Goal: Task Accomplishment & Management: Manage account settings

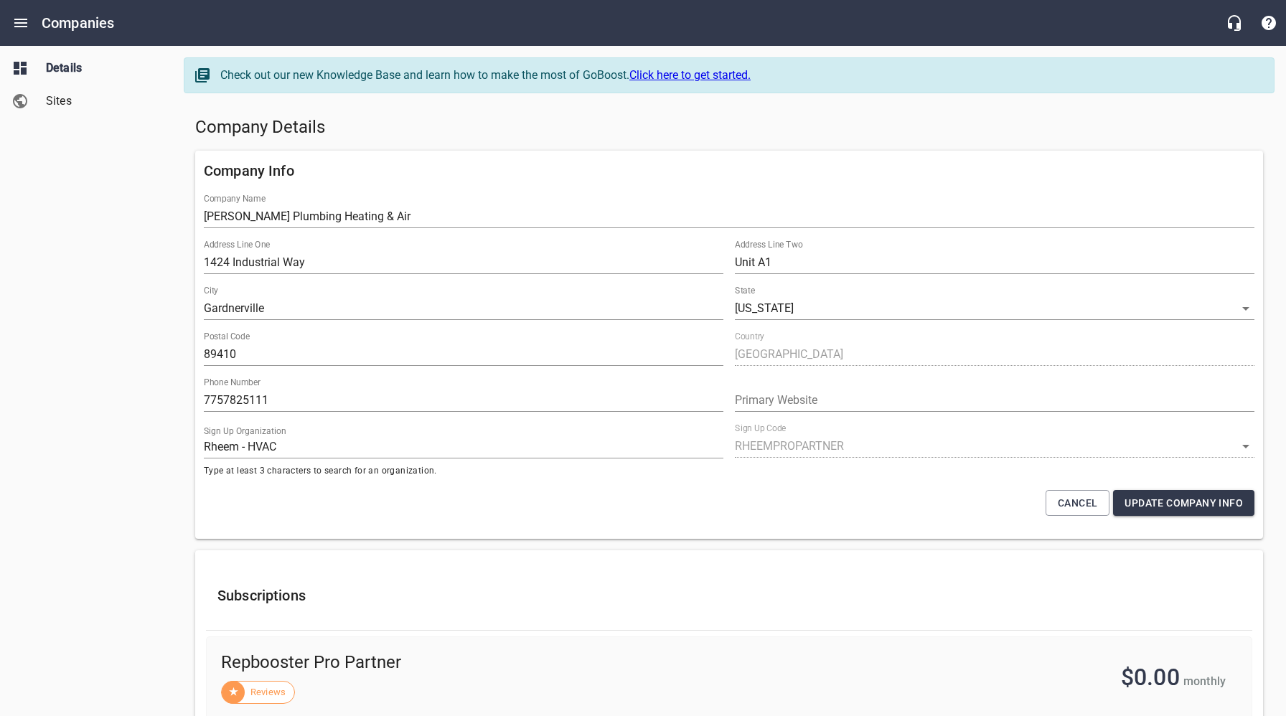
select select "[US_STATE]"
select select "62"
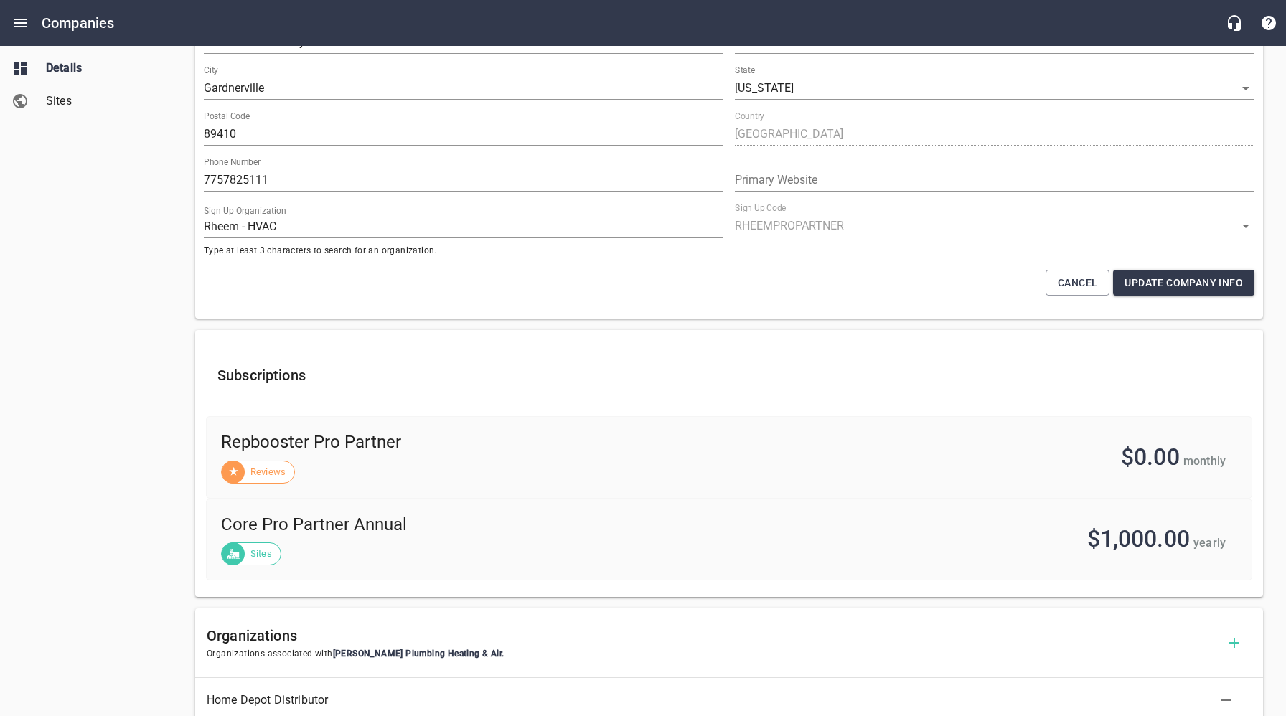
scroll to position [423, 0]
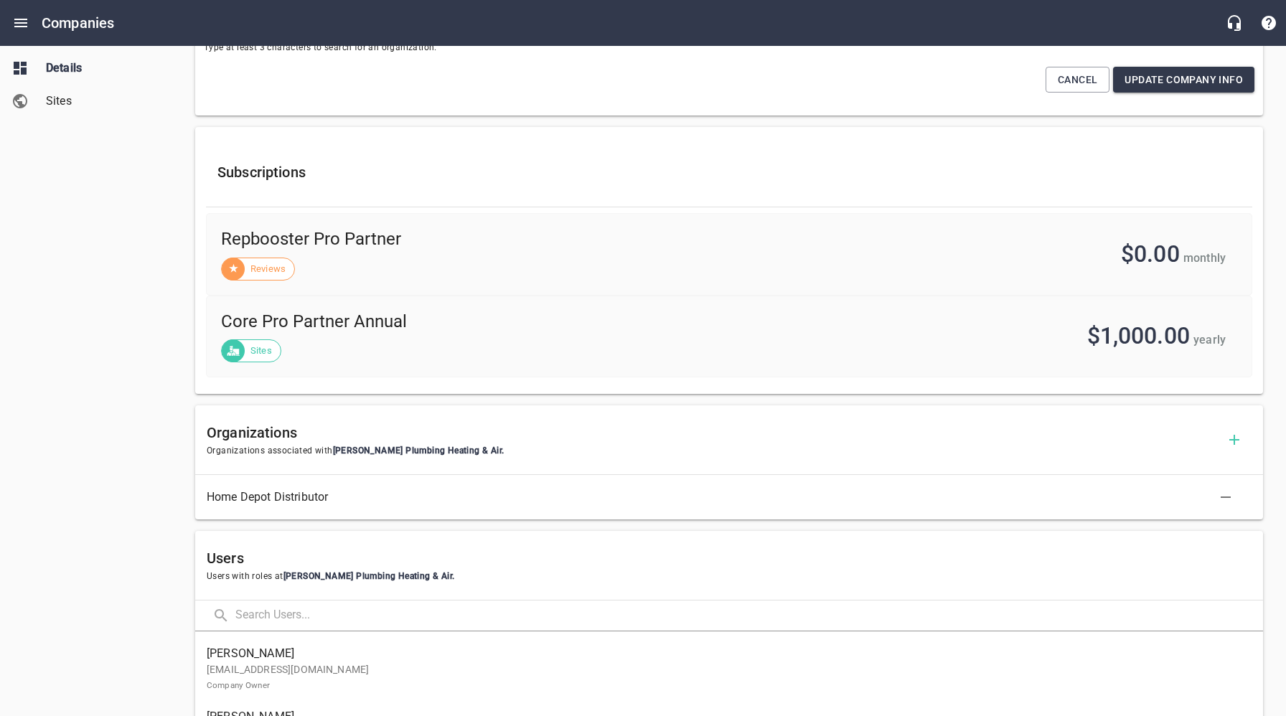
click at [111, 256] on div "Details Sites" at bounding box center [86, 358] width 173 height 716
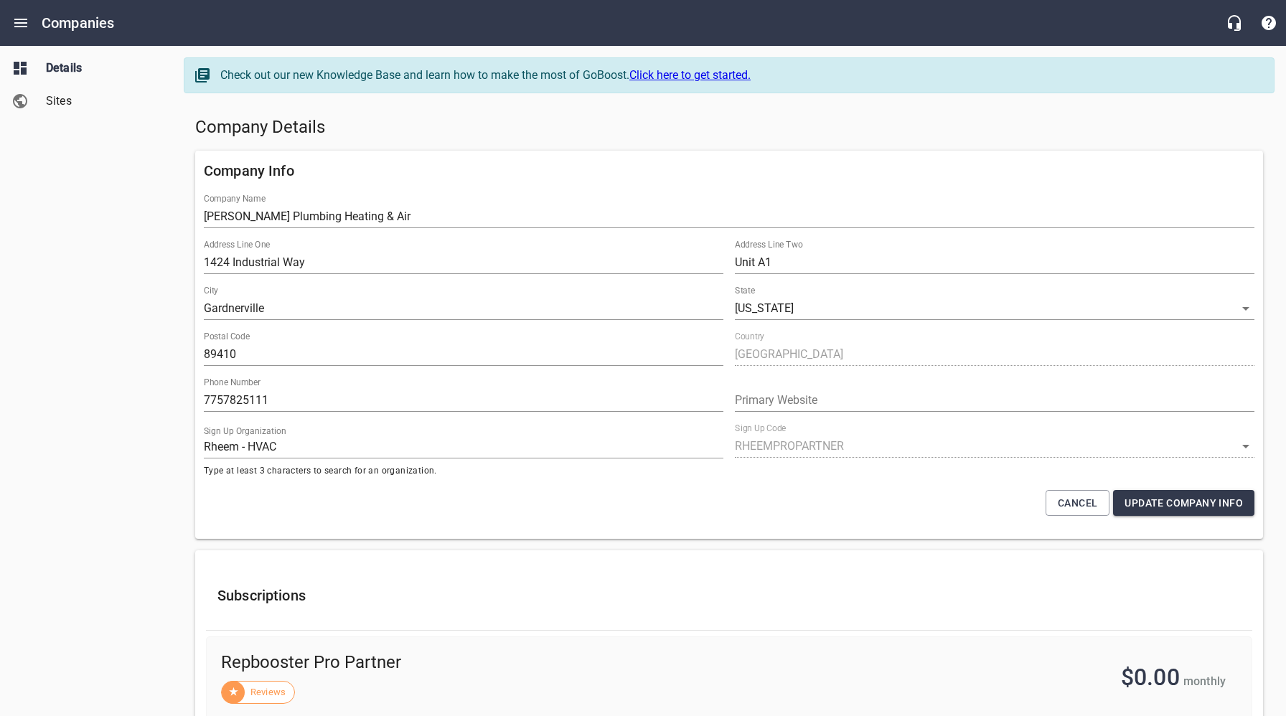
click at [110, 181] on div "Details Sites" at bounding box center [86, 358] width 173 height 716
click at [72, 106] on span "Sites" at bounding box center [100, 101] width 109 height 17
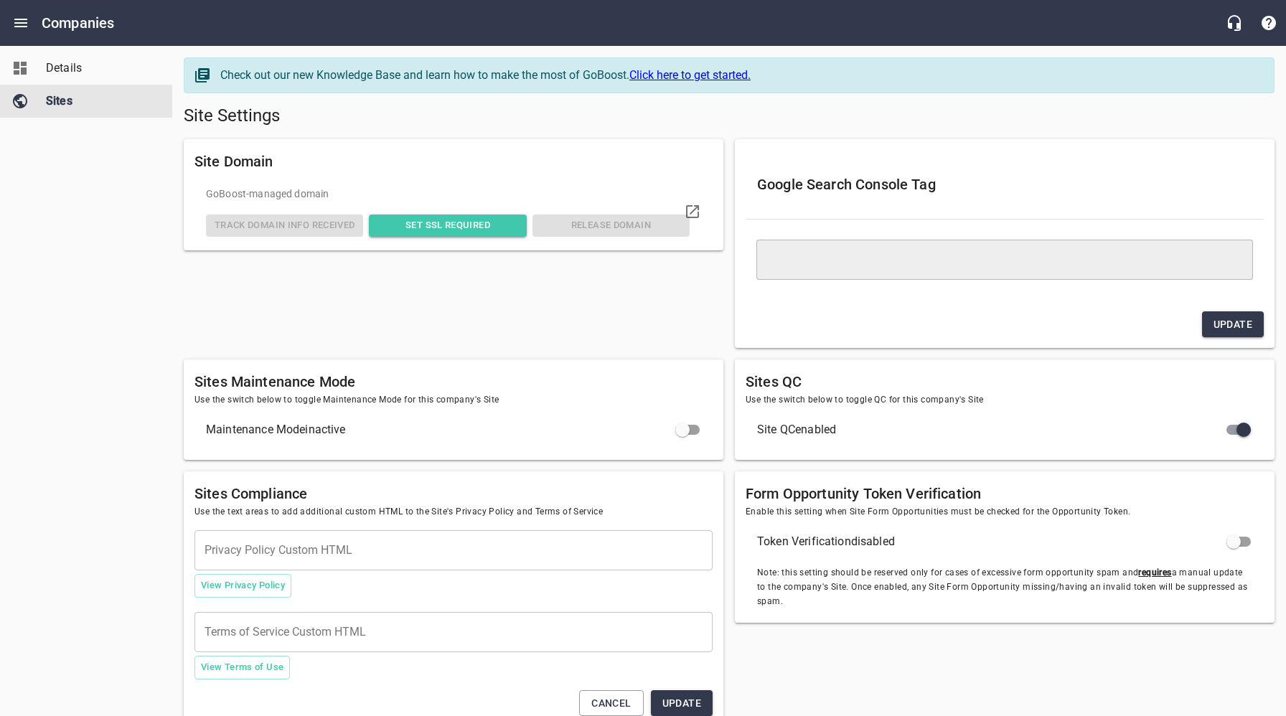
type textarea "<meta name="google-site-verification" content="S8UBvu2iux-Vn1rSPlgFDwuftIkGH8d6…"
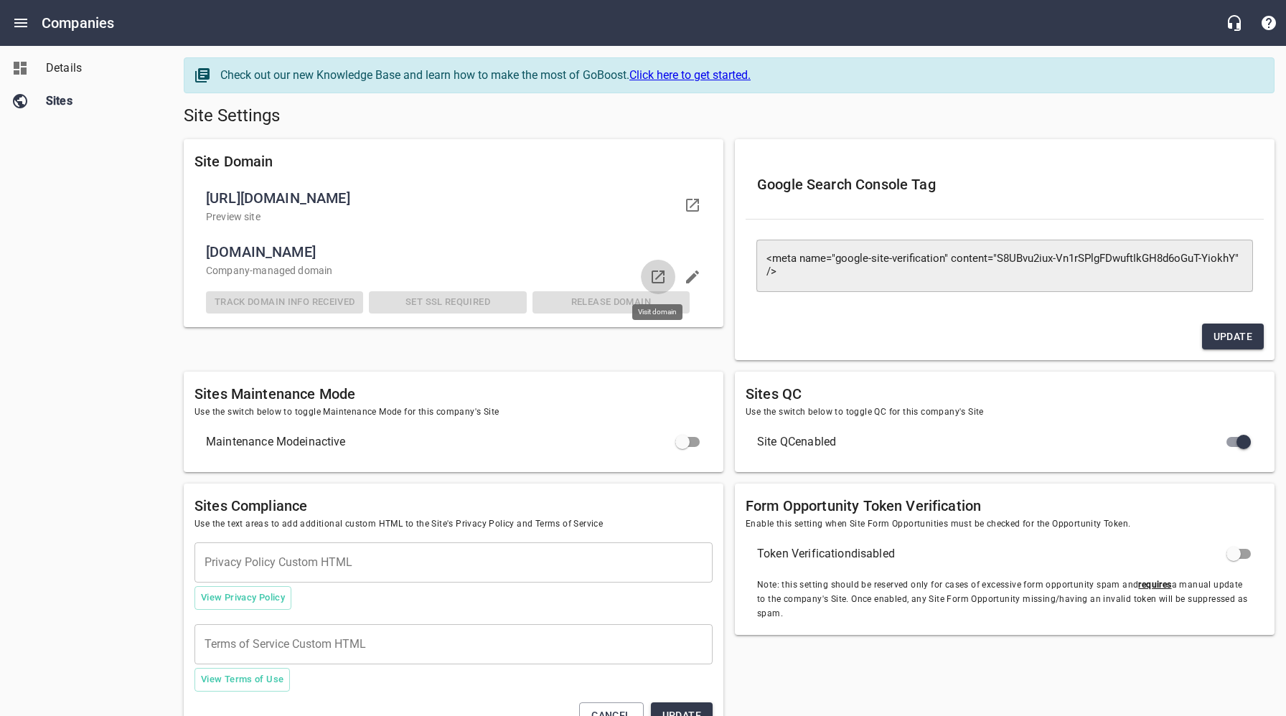
click at [664, 276] on icon at bounding box center [657, 276] width 17 height 17
drag, startPoint x: 124, startPoint y: 260, endPoint x: 87, endPoint y: 73, distance: 191.0
click at [123, 254] on div "Details Sites" at bounding box center [86, 358] width 173 height 716
click at [73, 65] on span "Details" at bounding box center [100, 68] width 109 height 17
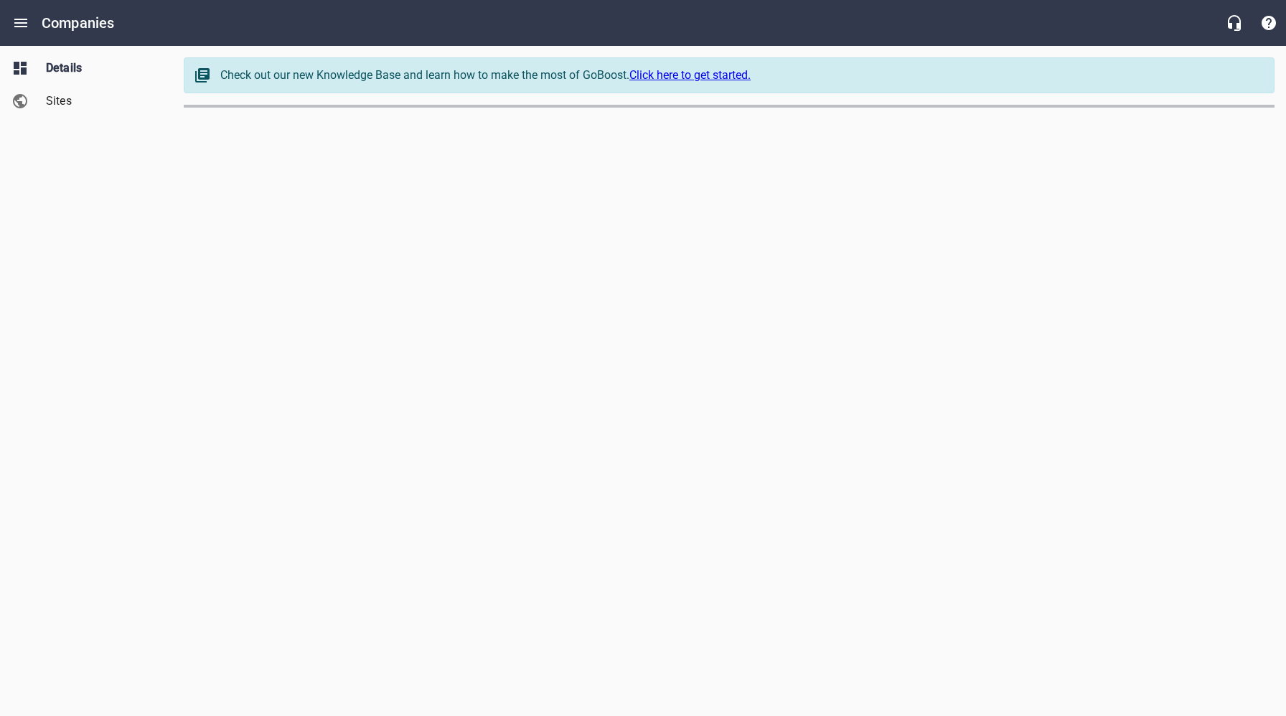
select select "[US_STATE]"
select select "62"
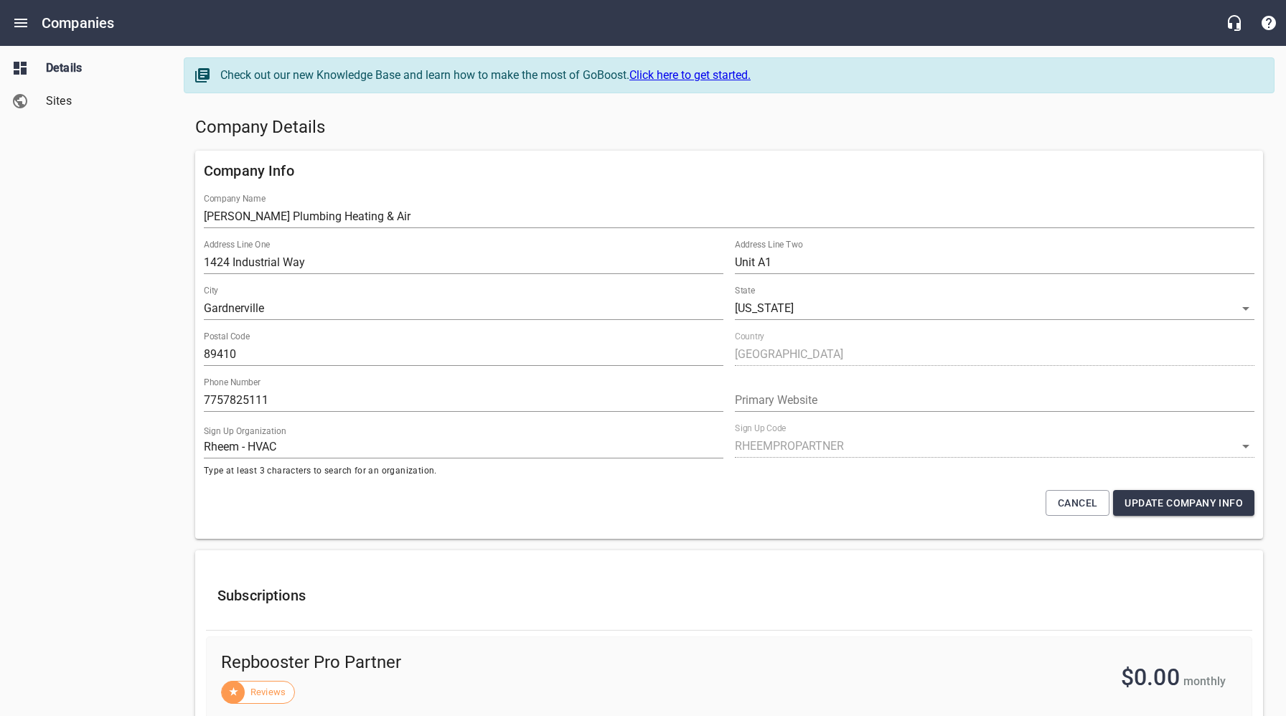
click at [694, 137] on h5 "Company Details" at bounding box center [729, 127] width 1068 height 23
click at [647, 116] on h5 "Company Details" at bounding box center [729, 127] width 1068 height 23
